Goal: Task Accomplishment & Management: Complete application form

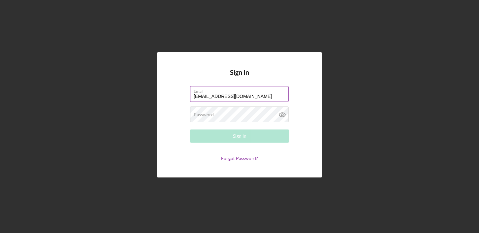
type input "[EMAIL_ADDRESS][DOMAIN_NAME]"
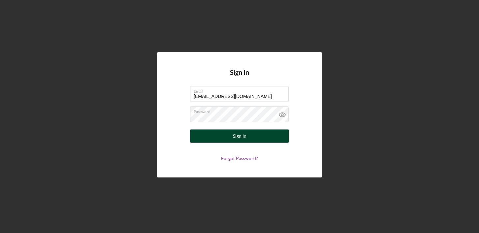
click at [221, 132] on button "Sign In" at bounding box center [239, 136] width 99 height 13
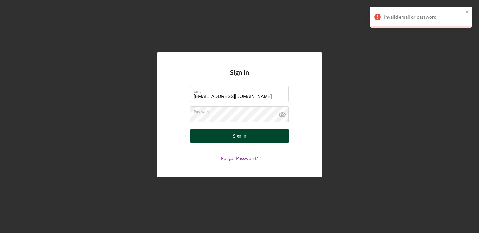
click at [220, 136] on button "Sign In" at bounding box center [239, 136] width 99 height 13
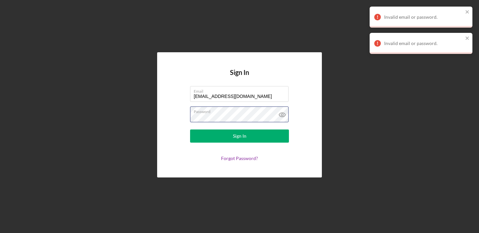
click at [72, 113] on div "Sign In Email [EMAIL_ADDRESS][DOMAIN_NAME] Password Sign In Forgot Password?" at bounding box center [239, 115] width 472 height 230
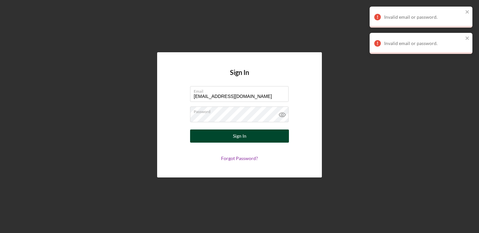
click at [209, 134] on button "Sign In" at bounding box center [239, 136] width 99 height 13
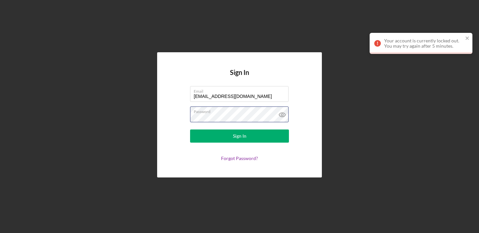
click at [47, 110] on div "Sign In Email [EMAIL_ADDRESS][DOMAIN_NAME] Password Sign In Forgot Password?" at bounding box center [239, 115] width 472 height 230
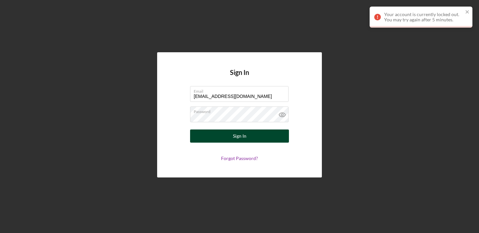
click at [252, 138] on button "Sign In" at bounding box center [239, 136] width 99 height 13
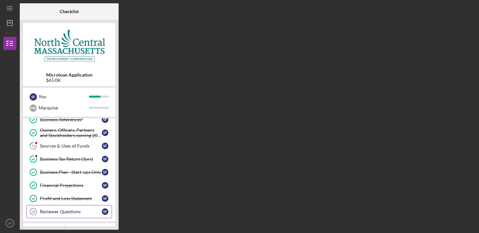
scroll to position [99, 0]
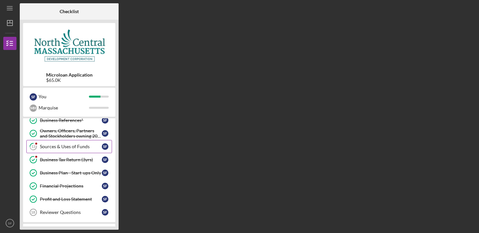
click at [67, 143] on link "13 Sources & Uses of Funds S F" at bounding box center [69, 146] width 86 height 13
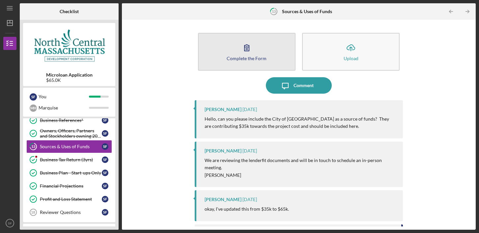
click at [266, 49] on button "Complete the Form Form" at bounding box center [246, 52] width 97 height 38
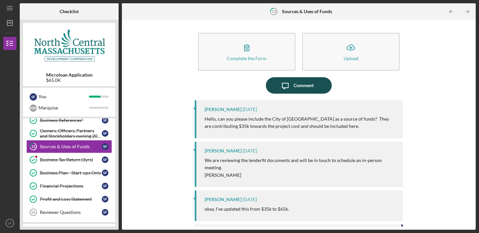
click at [305, 88] on div "Comment" at bounding box center [303, 85] width 20 height 16
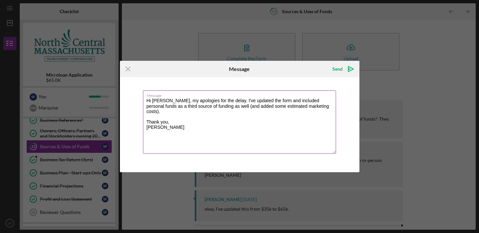
click at [171, 100] on textarea "Hi [PERSON_NAME], my apologies for the delay. I've updated the form and include…" at bounding box center [239, 123] width 193 height 64
click at [167, 99] on textarea "Hi [PERSON_NAME], my apologies for the delay. I've updated the form and include…" at bounding box center [239, 123] width 193 height 64
click at [170, 100] on textarea "Hi [PERSON_NAME], my apologies for the delay. I've updated the form and include…" at bounding box center [239, 123] width 193 height 64
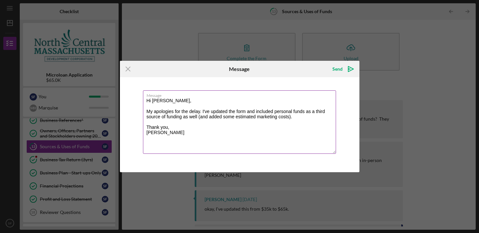
click at [200, 111] on textarea "Hi [PERSON_NAME], My apologies for the delay. I've updated the form and include…" at bounding box center [239, 123] width 193 height 64
click at [299, 120] on textarea "Hi [PERSON_NAME], My apologies for the delay. I've updated the form and include…" at bounding box center [239, 123] width 193 height 64
type textarea "Hi [PERSON_NAME], My apologies for the delay. I've updated the form and include…"
click at [351, 67] on icon "Icon/icon-invite-send" at bounding box center [350, 69] width 16 height 16
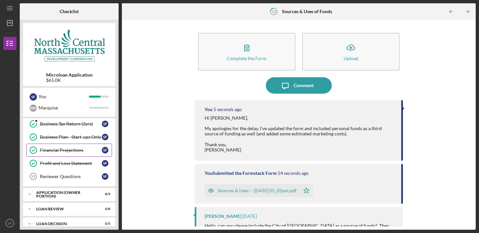
scroll to position [132, 0]
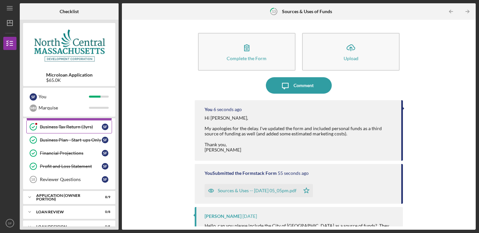
click at [68, 128] on div "Business Tax Return (3yrs)" at bounding box center [71, 126] width 62 height 5
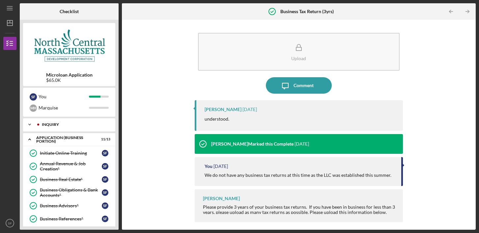
click at [28, 124] on icon "Icon/Expander" at bounding box center [29, 124] width 13 height 13
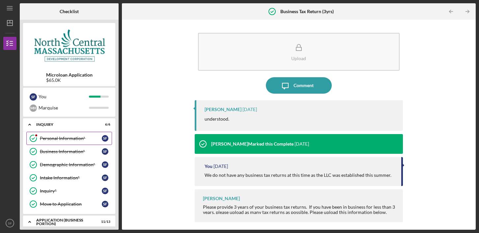
click at [53, 137] on div "Personal Information*" at bounding box center [71, 138] width 62 height 5
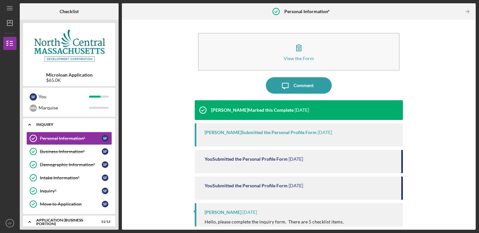
click at [35, 123] on icon "Icon/Expander" at bounding box center [29, 124] width 13 height 13
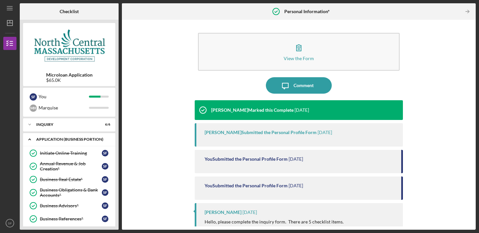
click at [46, 135] on div "Icon/Expander APPLICATION (BUSINESS PORTION) 11 / 13" at bounding box center [69, 139] width 92 height 13
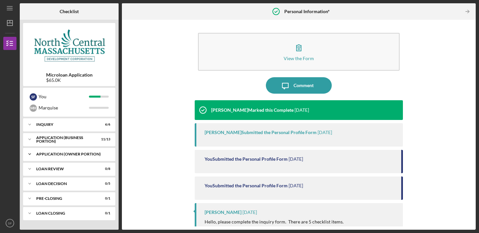
click at [60, 154] on div "APPLICATION (OWNER PORTION)" at bounding box center [71, 154] width 71 height 4
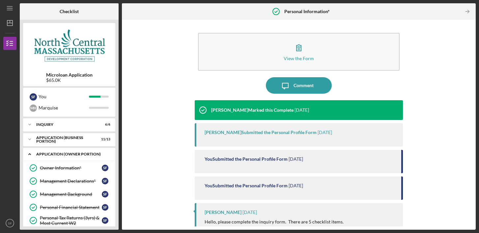
click at [58, 151] on div "Icon/Expander APPLICATION (OWNER PORTION) 8 / 9" at bounding box center [69, 154] width 92 height 13
